Goal: Information Seeking & Learning: Learn about a topic

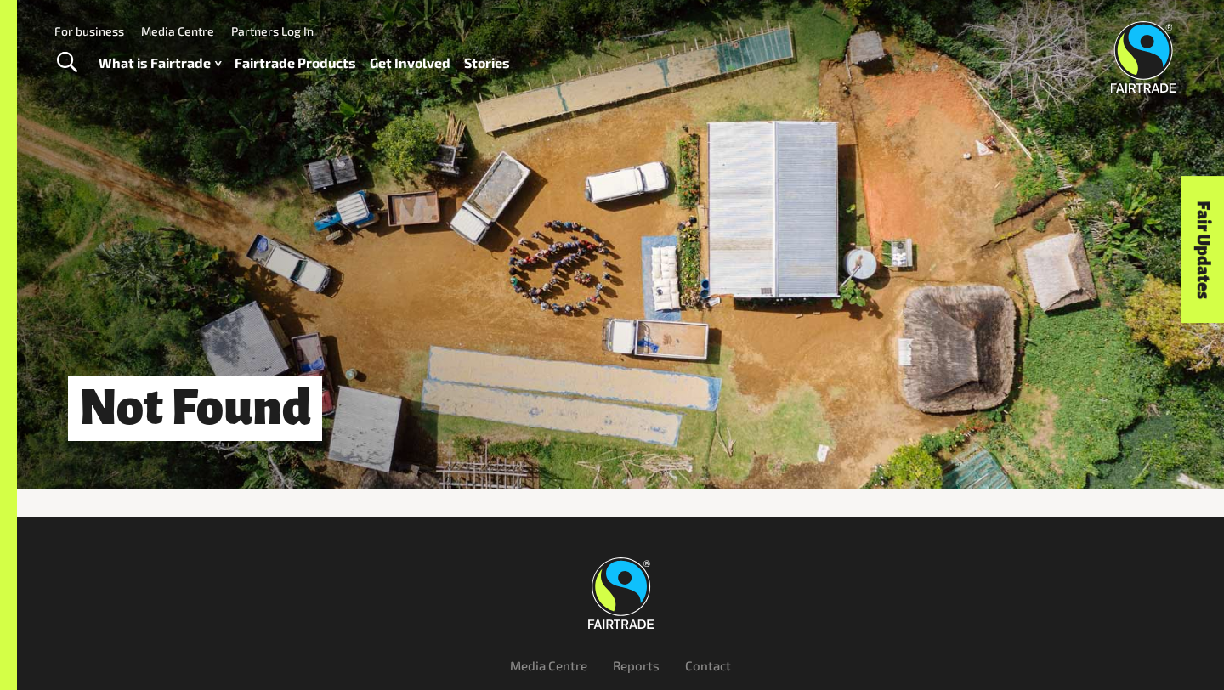
click at [676, 320] on div "Not Found" at bounding box center [620, 245] width 1207 height 490
click at [327, 427] on div "Not Found" at bounding box center [620, 409] width 1207 height 60
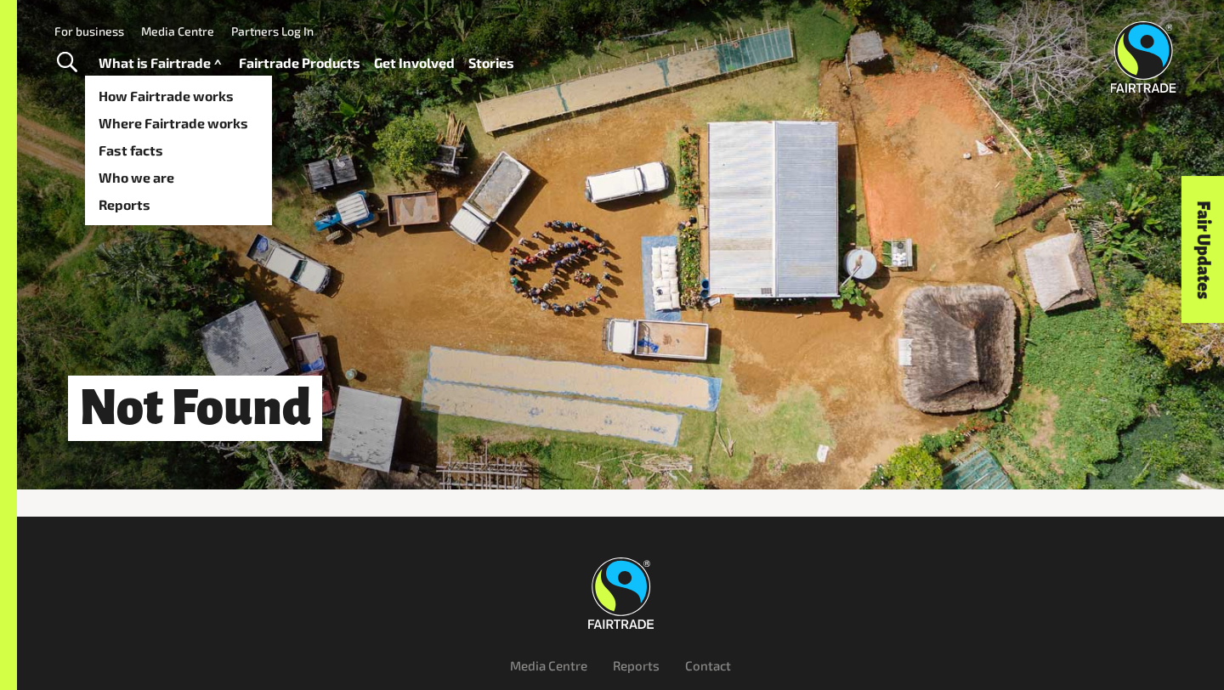
click at [199, 62] on link "What is Fairtrade" at bounding box center [162, 63] width 127 height 25
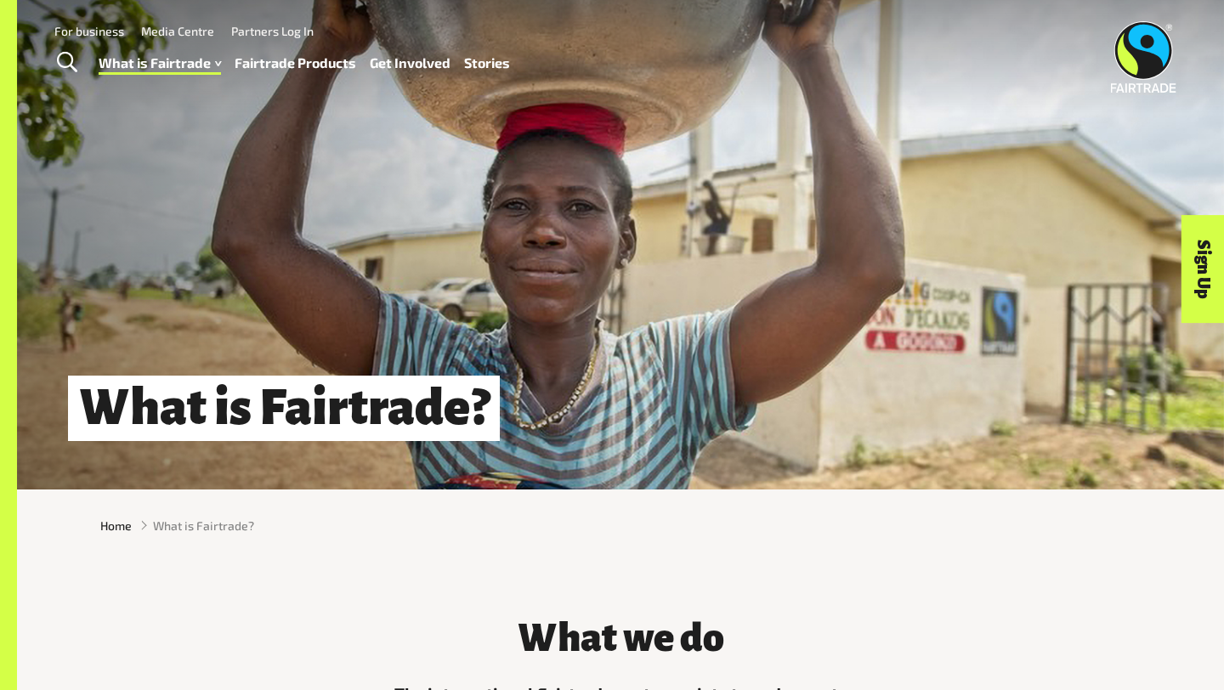
click at [286, 265] on div "What is Fairtrade?" at bounding box center [620, 245] width 1207 height 490
